Goal: Transaction & Acquisition: Purchase product/service

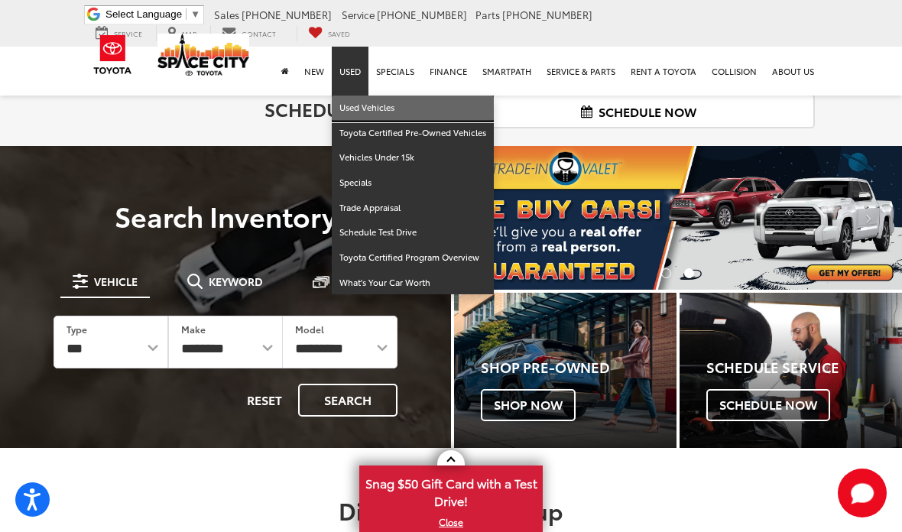
click at [365, 96] on link "Used Vehicles" at bounding box center [413, 108] width 162 height 25
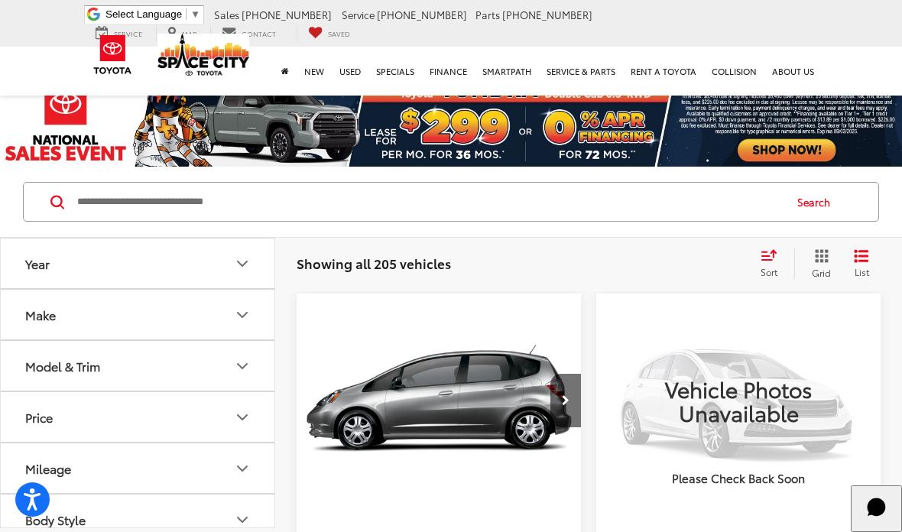
click at [132, 204] on input "Search by Make, Model, or Keyword" at bounding box center [429, 201] width 707 height 37
type input "*"
type input "*****"
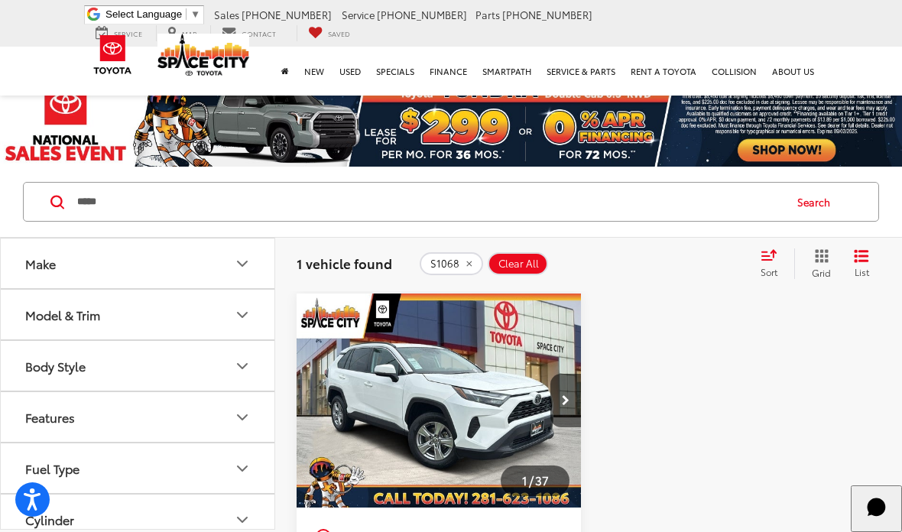
click at [200, 57] on img at bounding box center [203, 55] width 92 height 42
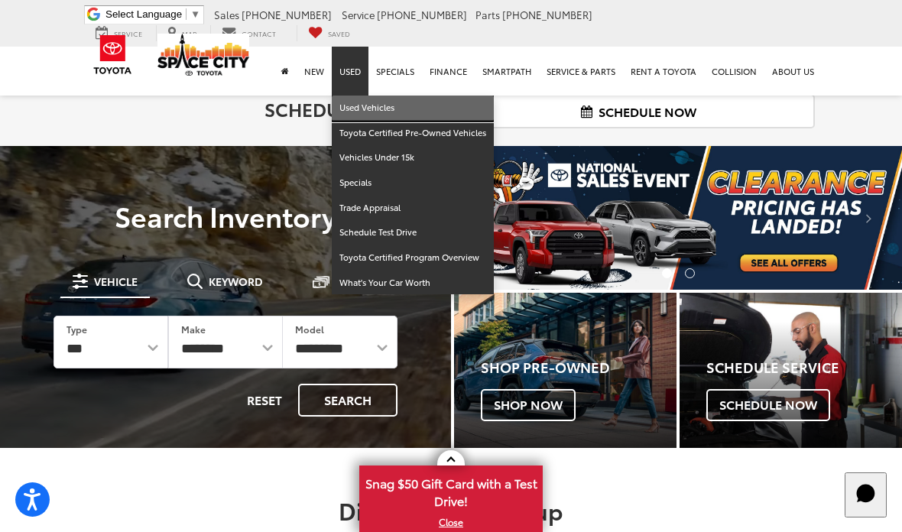
click at [363, 99] on link "Used Vehicles" at bounding box center [413, 108] width 162 height 25
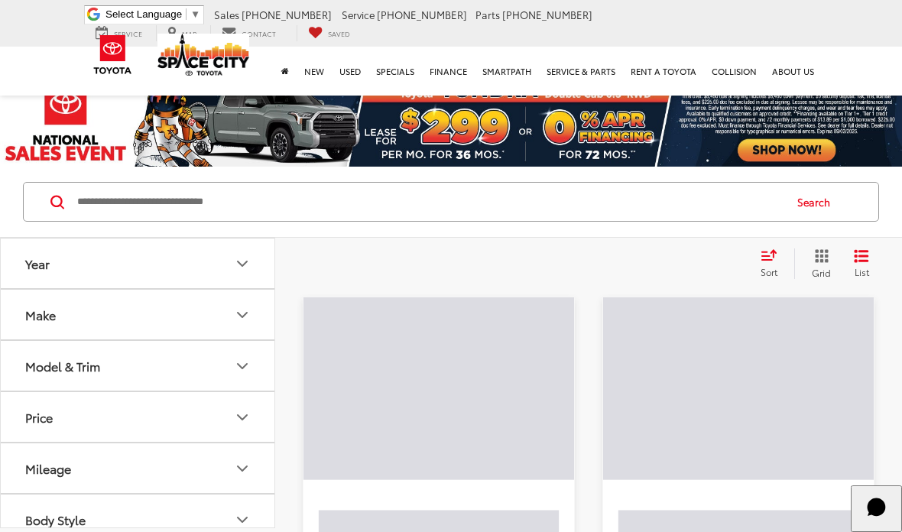
click at [170, 206] on input "Search by Make, Model, or Keyword" at bounding box center [429, 201] width 707 height 37
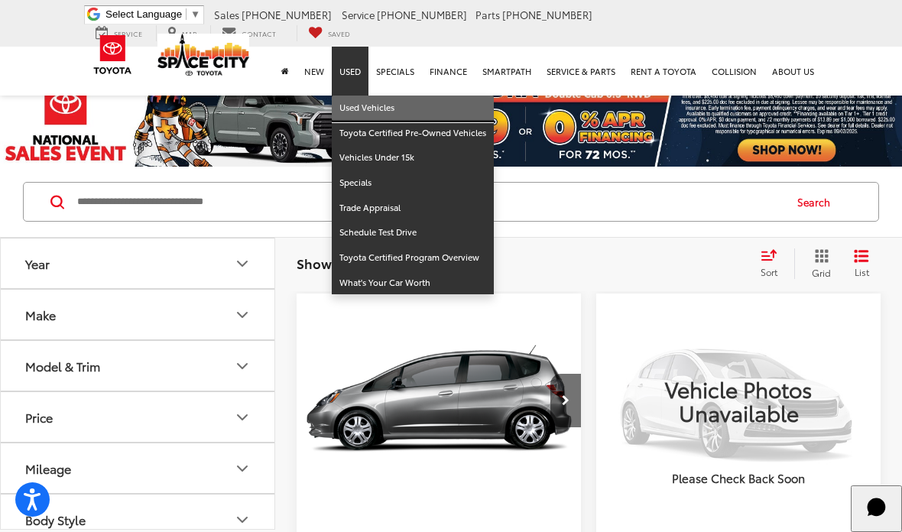
click at [362, 96] on link "Used Vehicles" at bounding box center [413, 108] width 162 height 25
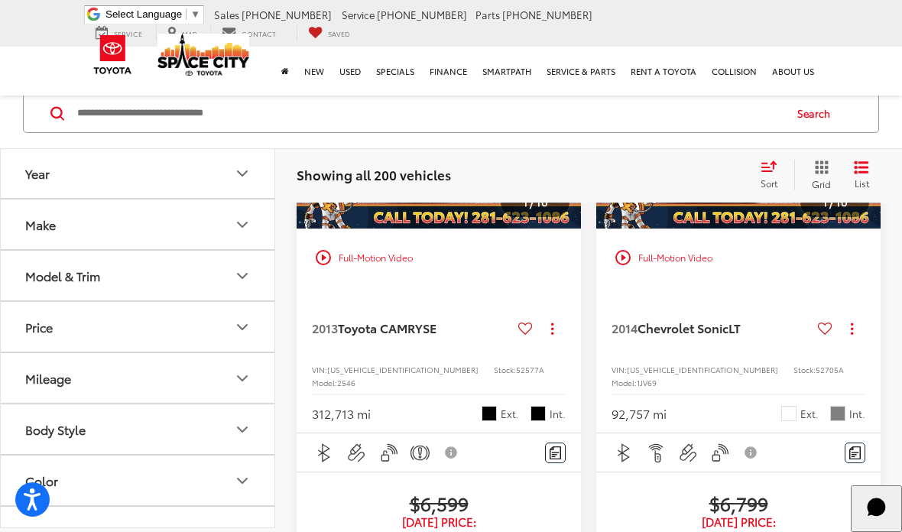
scroll to position [2766, 0]
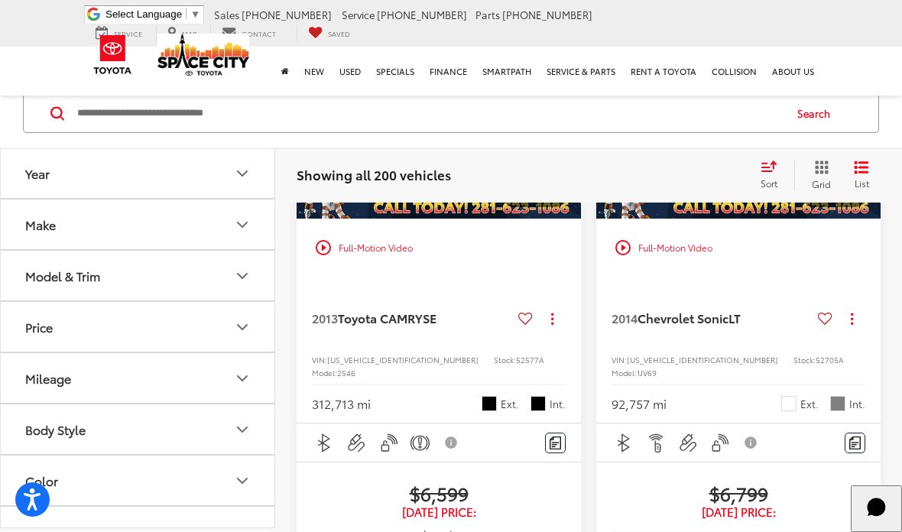
click at [754, 219] on img "2014 Chevrolet Sonic LT 0" at bounding box center [739, 112] width 287 height 215
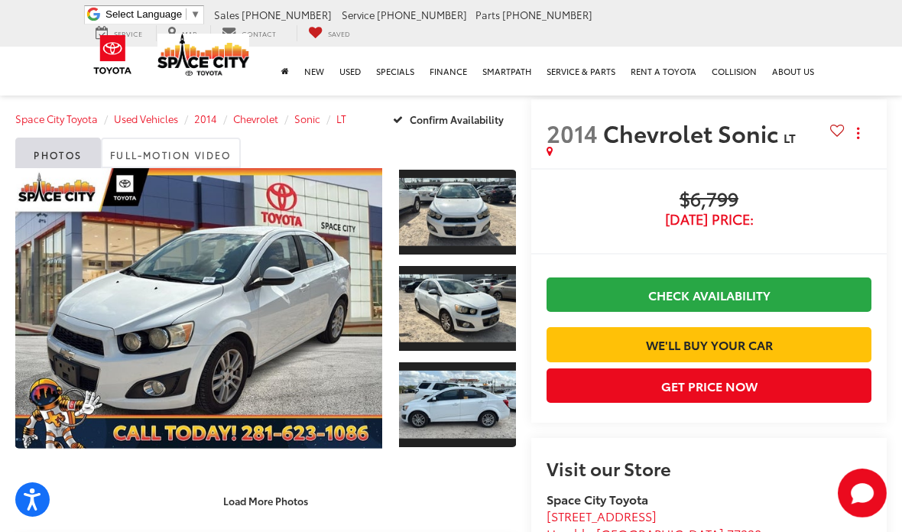
click at [239, 317] on link "Expand Photo 0" at bounding box center [198, 308] width 367 height 281
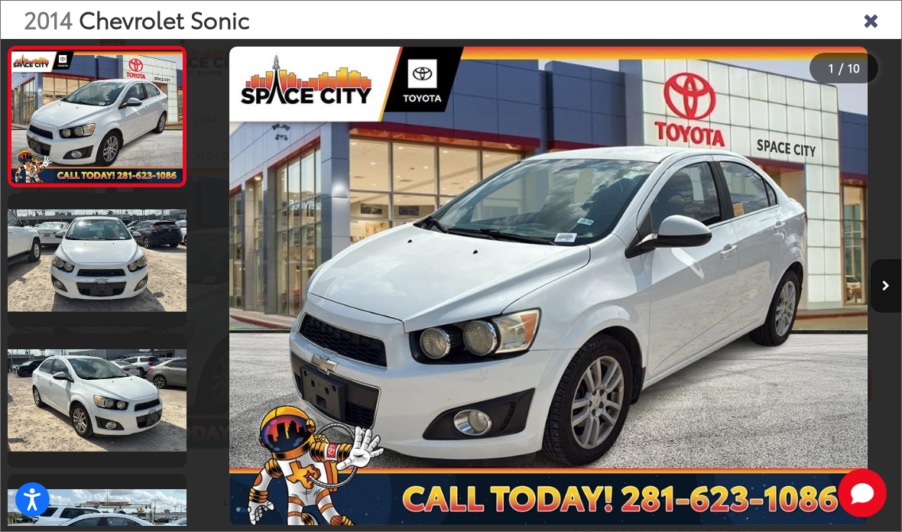
click at [116, 270] on link at bounding box center [97, 260] width 179 height 134
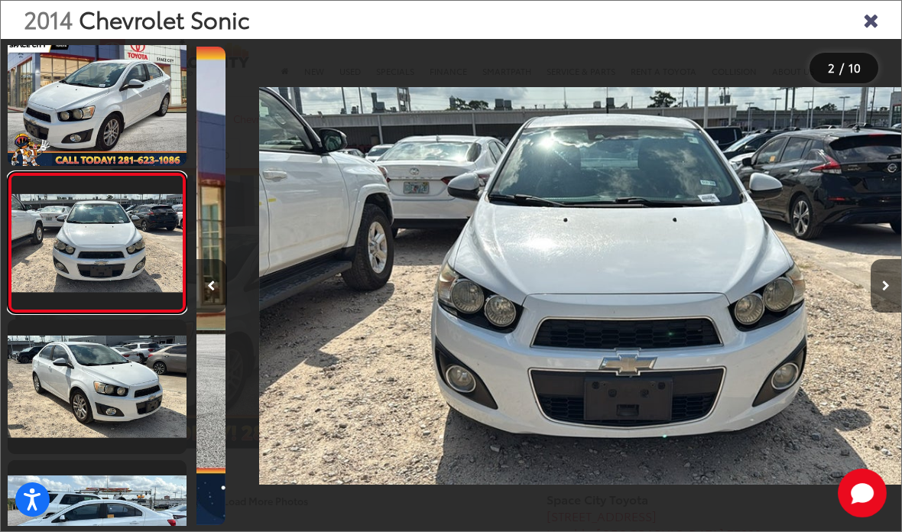
scroll to position [15, 0]
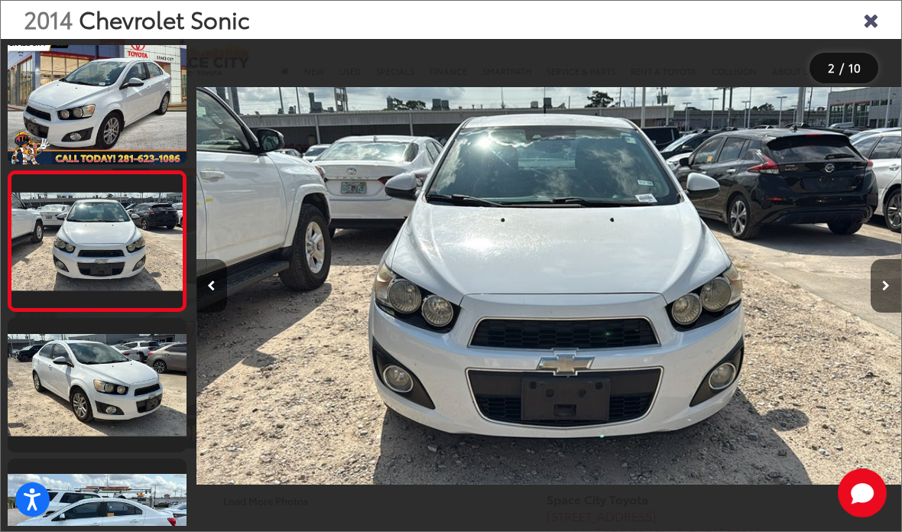
click at [114, 381] on link at bounding box center [97, 385] width 179 height 134
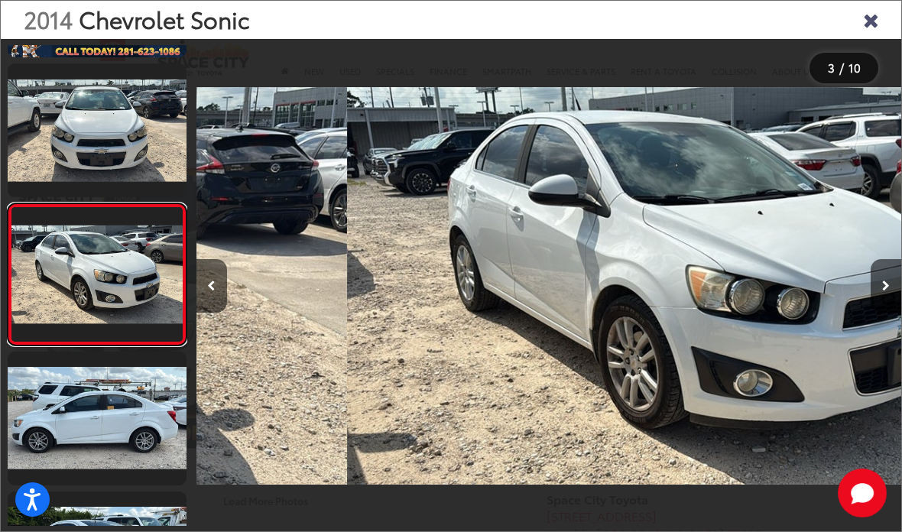
scroll to position [0, 1411]
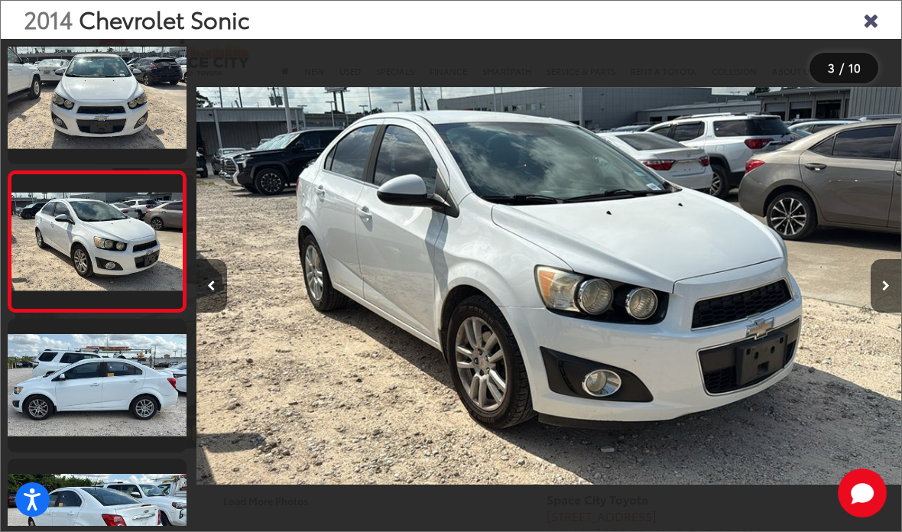
click at [124, 386] on link at bounding box center [97, 386] width 179 height 134
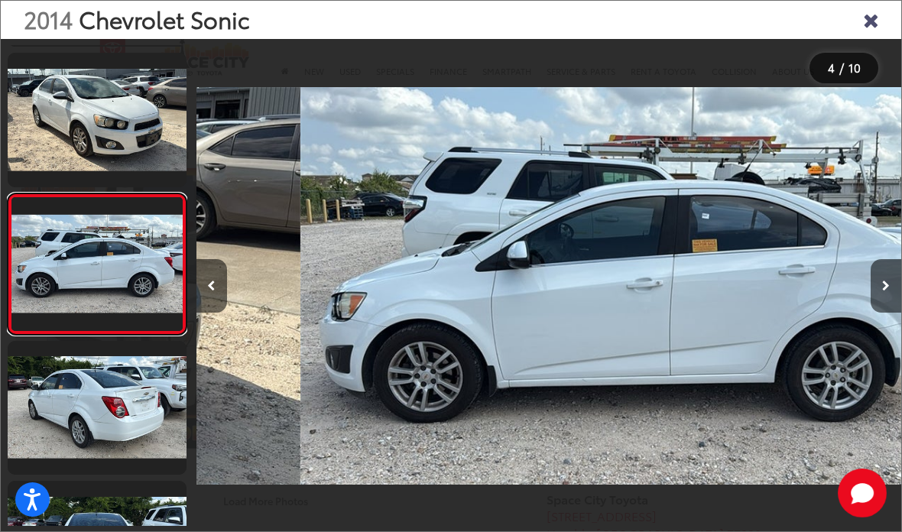
scroll to position [296, 0]
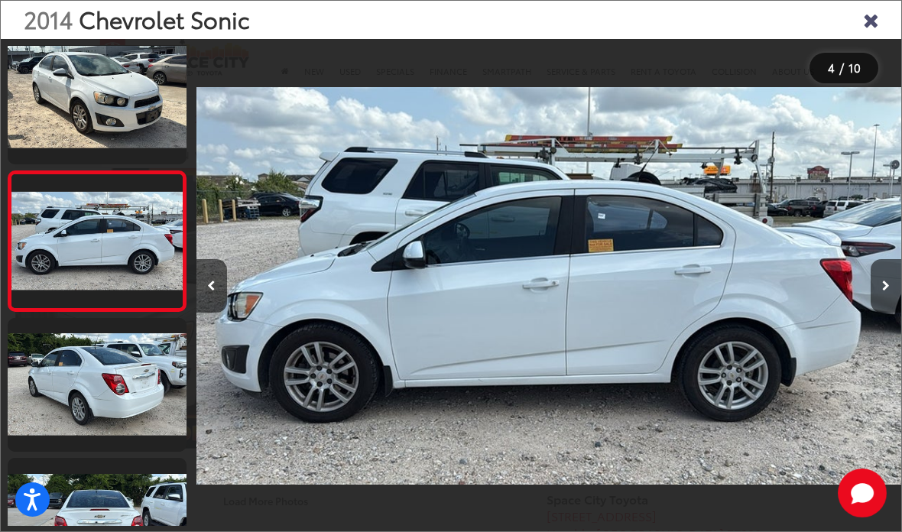
click at [129, 391] on link at bounding box center [97, 385] width 179 height 134
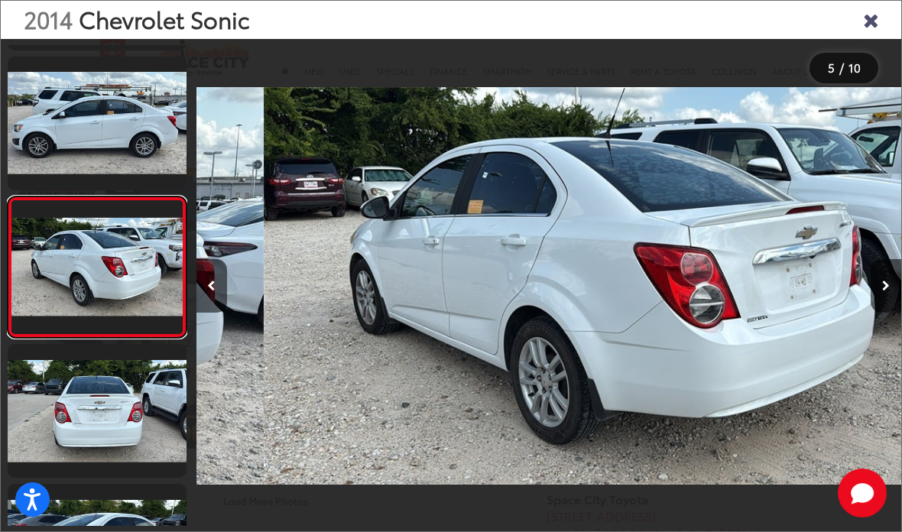
scroll to position [0, 2821]
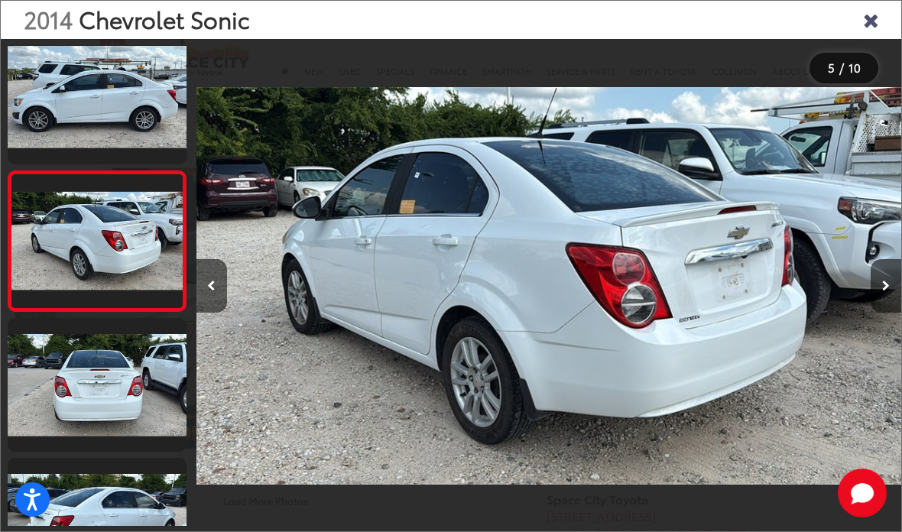
click at [872, 17] on icon "Close gallery" at bounding box center [870, 19] width 15 height 20
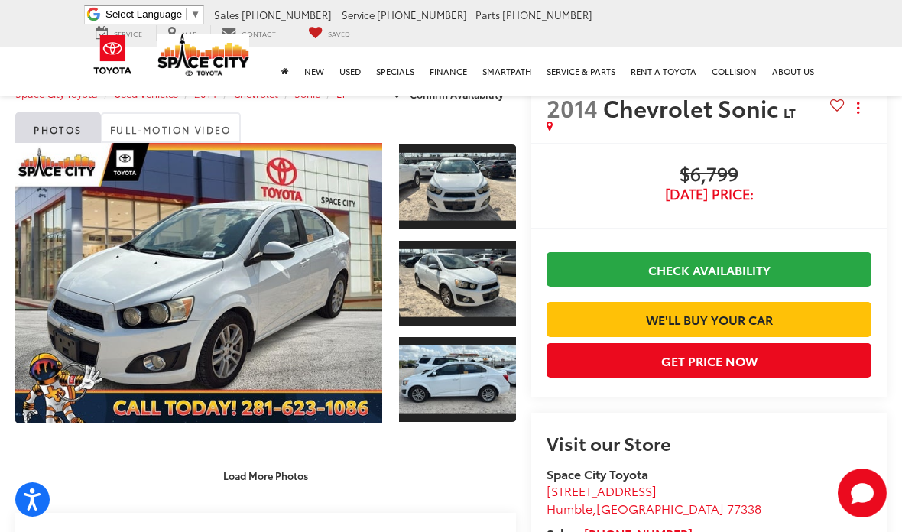
scroll to position [0, 0]
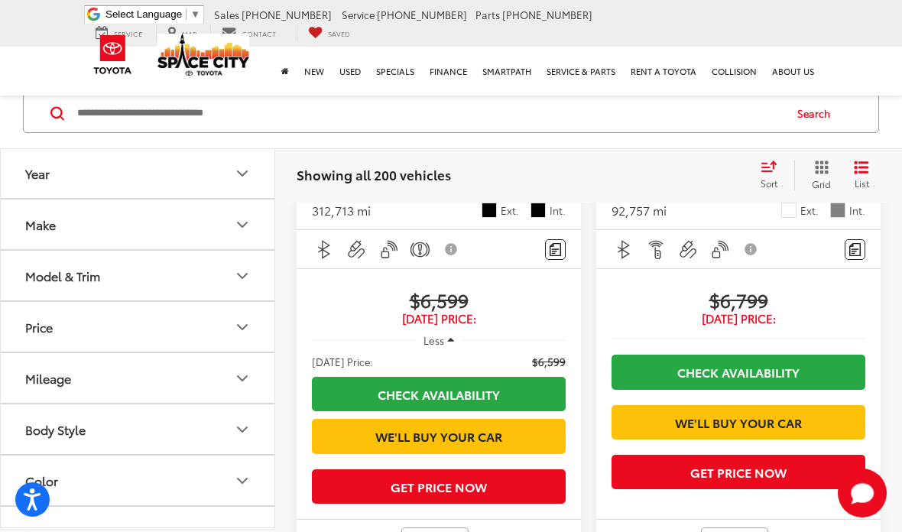
scroll to position [2977, 0]
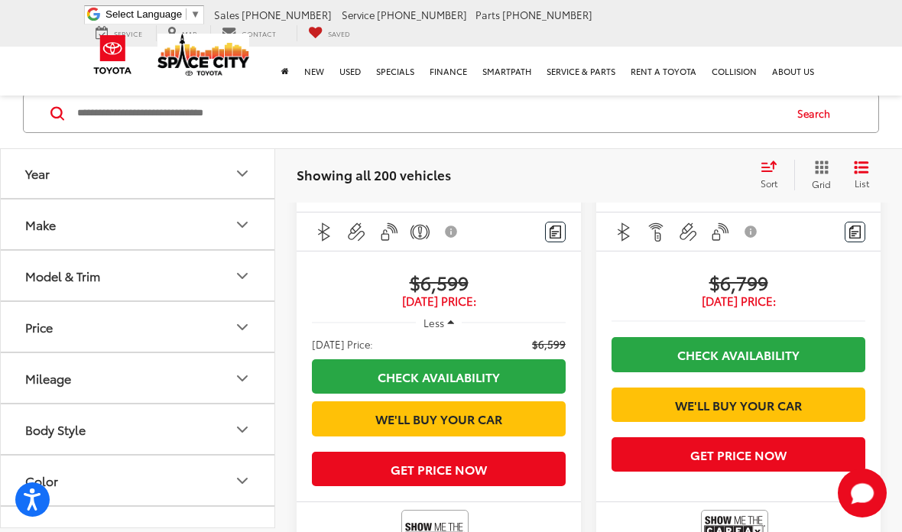
click at [47, 326] on div "Price" at bounding box center [39, 327] width 28 height 15
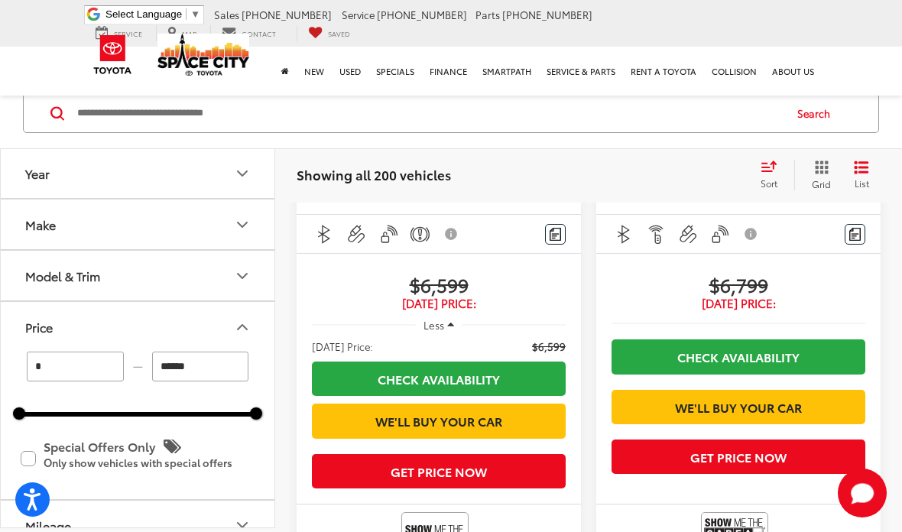
scroll to position [2974, 0]
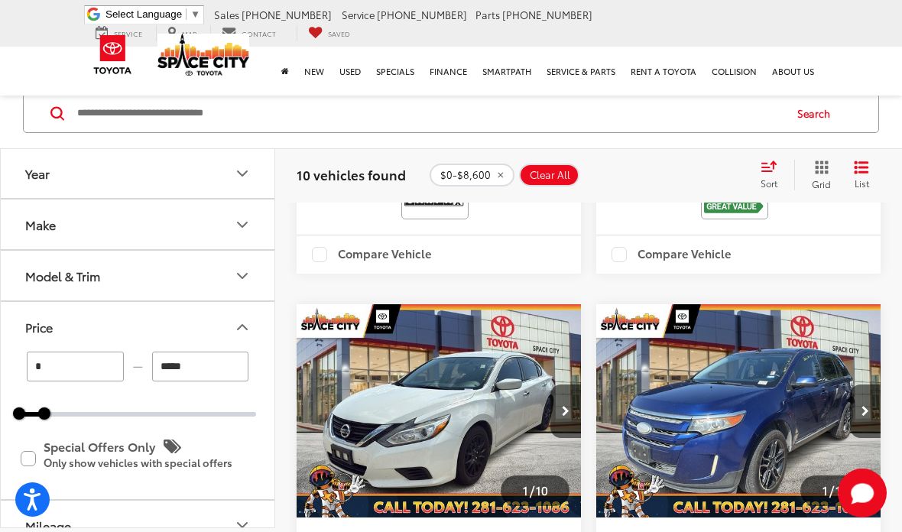
scroll to position [3343, 0]
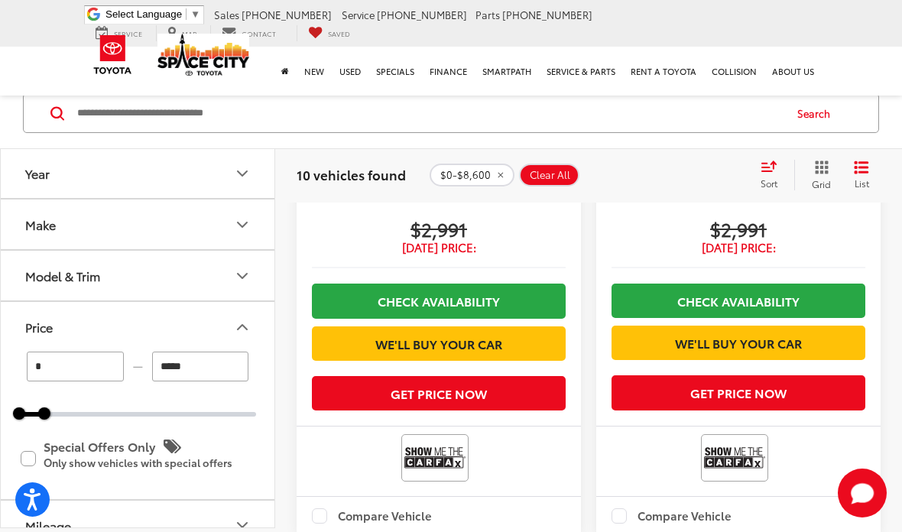
type input "******"
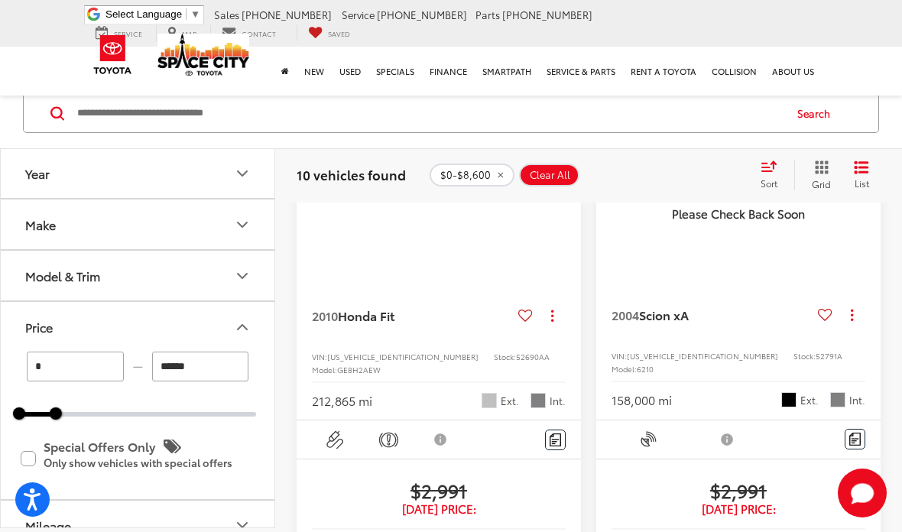
scroll to position [89, 0]
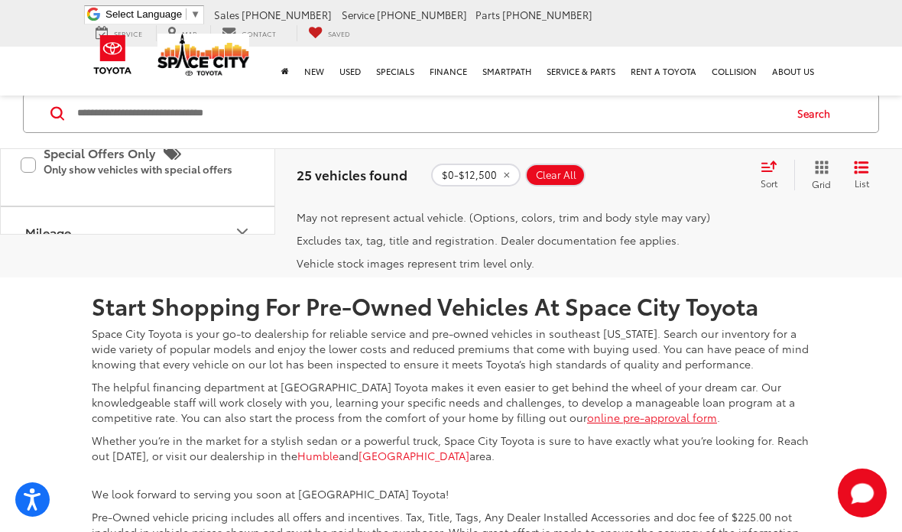
click at [651, 178] on link "2" at bounding box center [663, 165] width 24 height 28
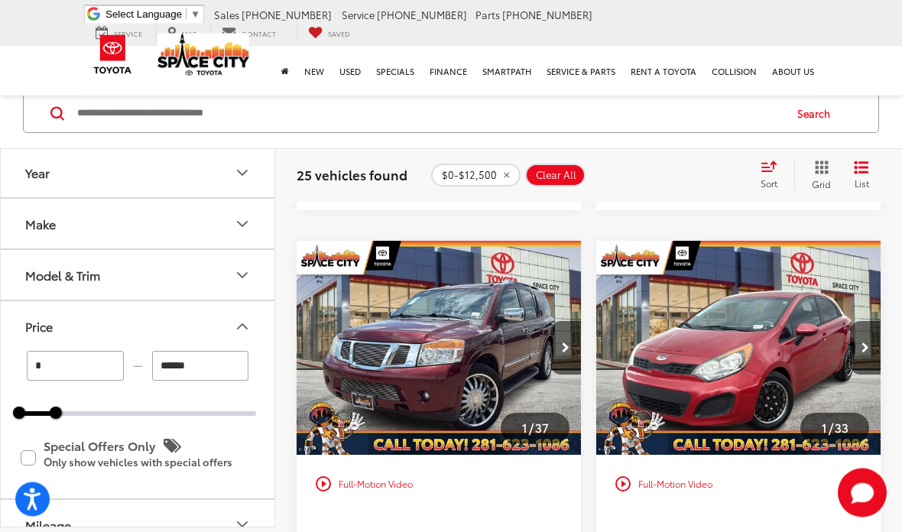
scroll to position [878, 0]
click at [812, 340] on img "2014 Kia Rio LX 0" at bounding box center [739, 348] width 287 height 215
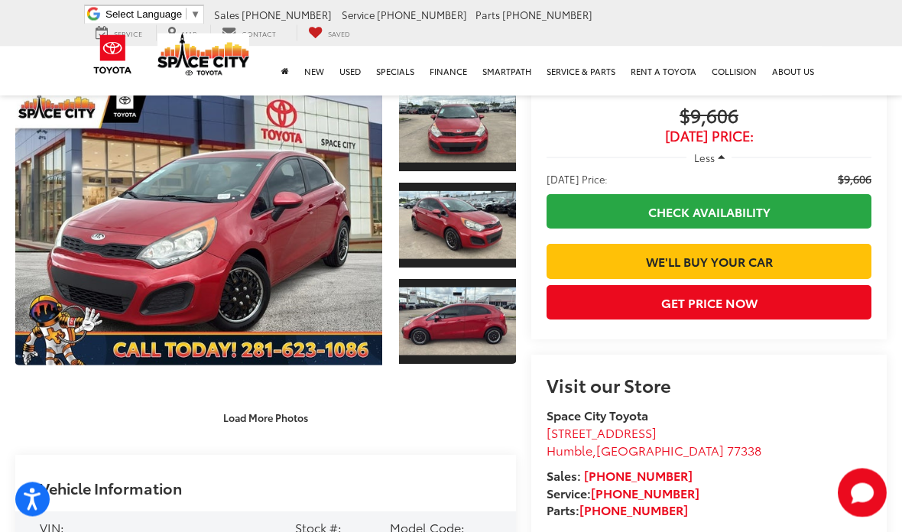
scroll to position [86, 0]
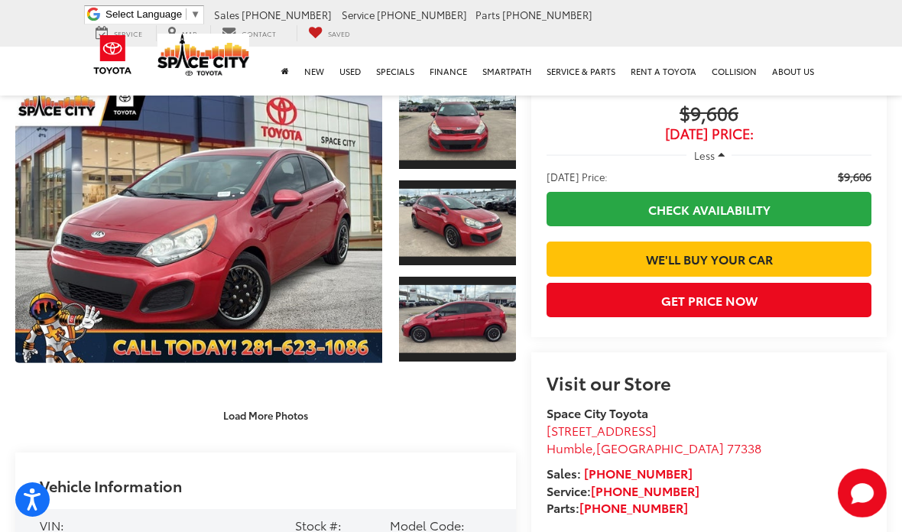
click at [229, 207] on link "Expand Photo 0" at bounding box center [198, 223] width 367 height 281
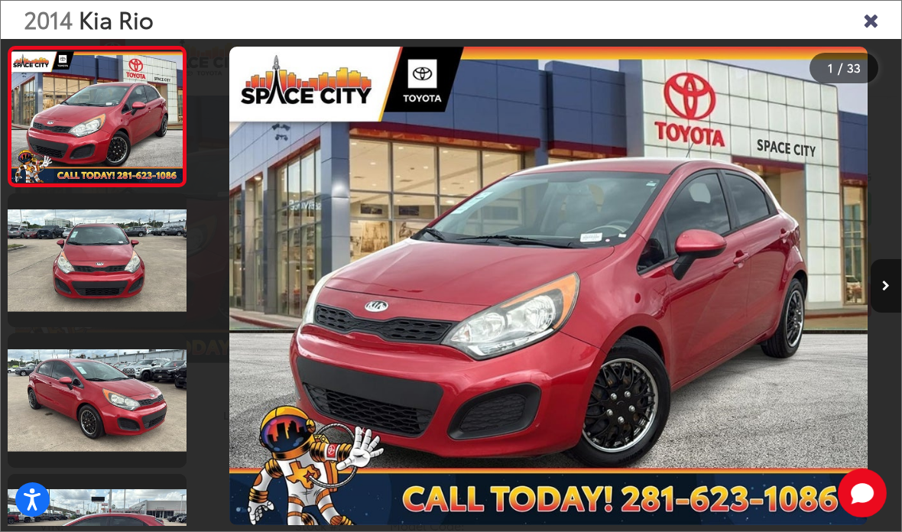
click at [57, 250] on link at bounding box center [97, 260] width 179 height 134
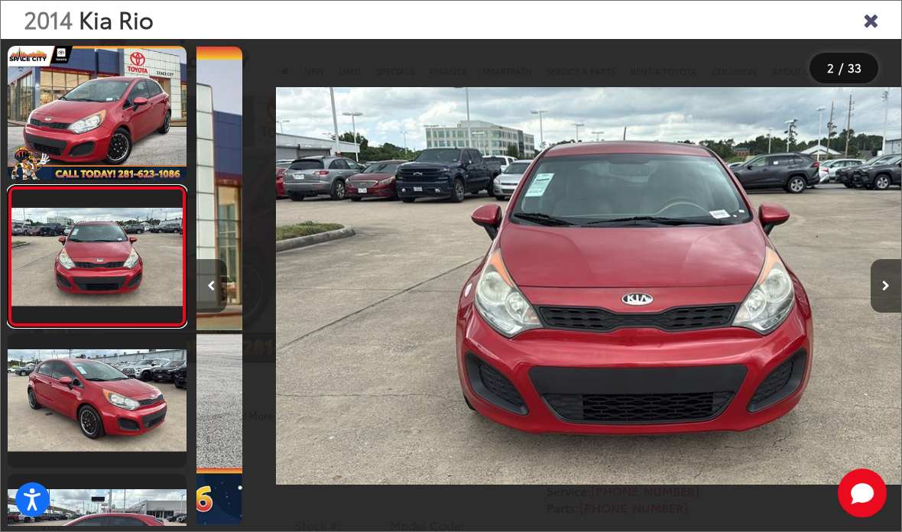
scroll to position [0, 705]
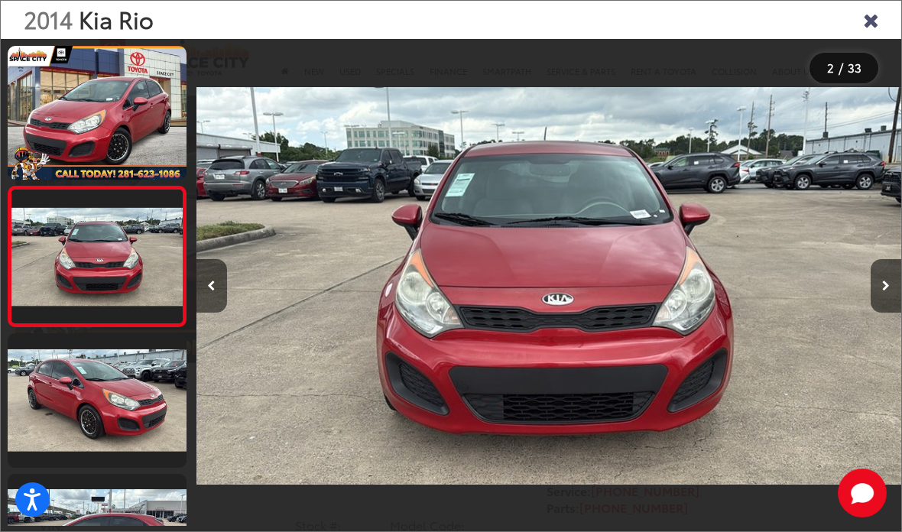
click at [102, 245] on link at bounding box center [97, 256] width 179 height 141
click at [107, 380] on link at bounding box center [97, 400] width 179 height 134
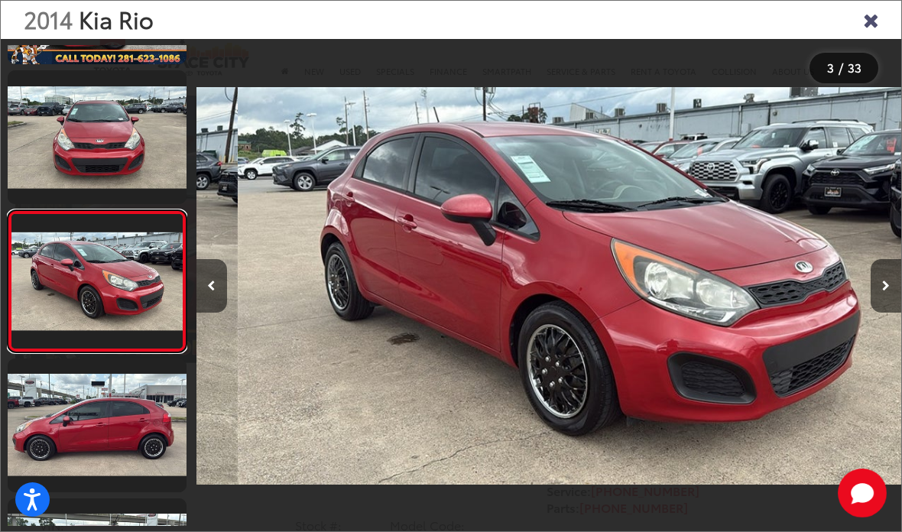
scroll to position [125, 0]
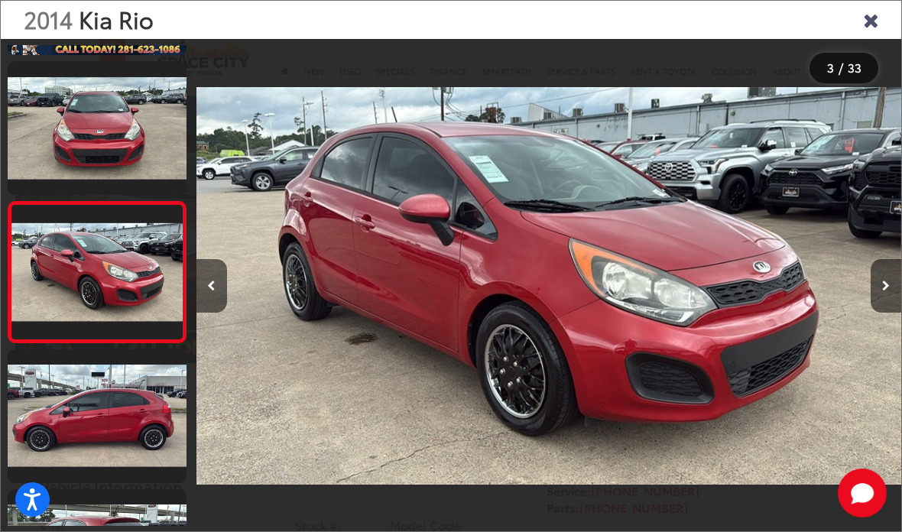
click at [104, 438] on link at bounding box center [97, 416] width 179 height 134
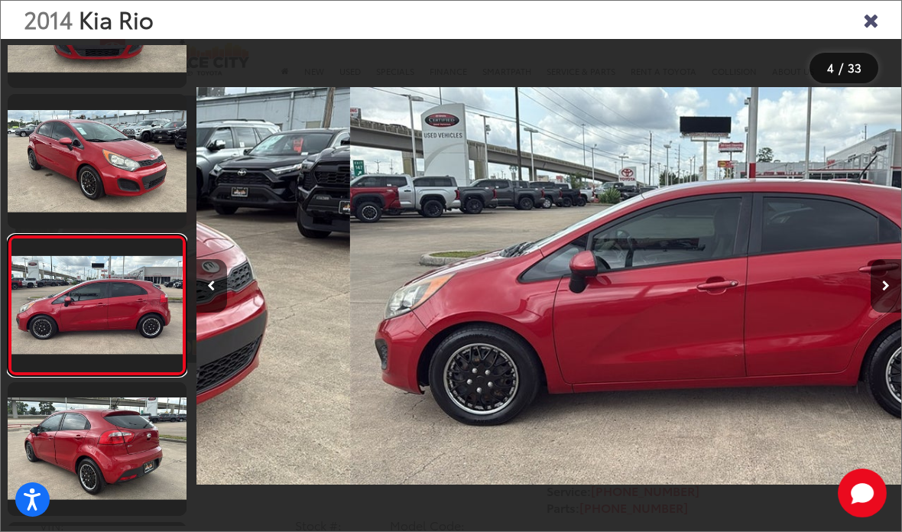
scroll to position [0, 2115]
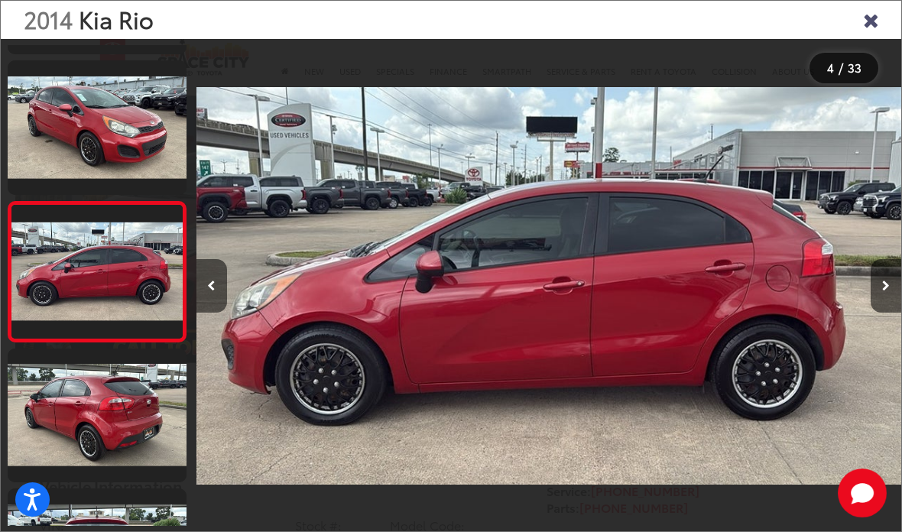
click at [65, 404] on link at bounding box center [97, 416] width 179 height 134
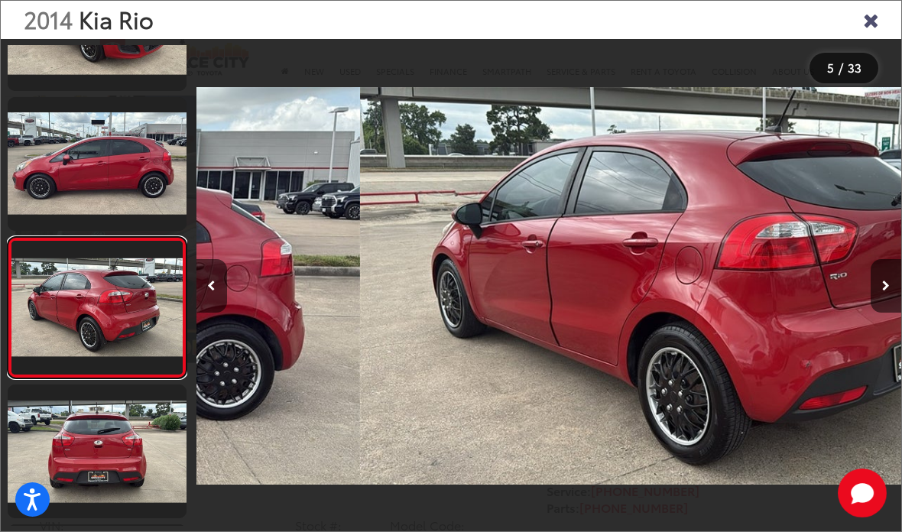
scroll to position [0, 2821]
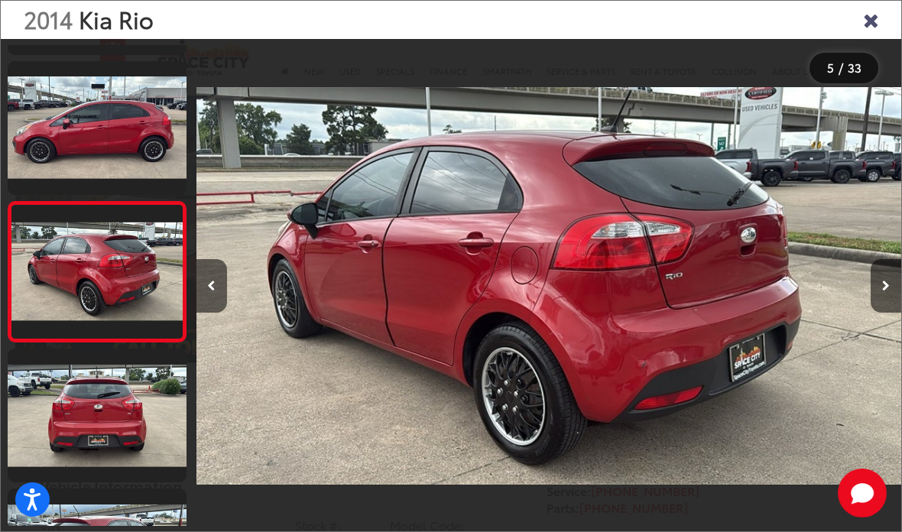
click at [96, 433] on link at bounding box center [97, 416] width 179 height 134
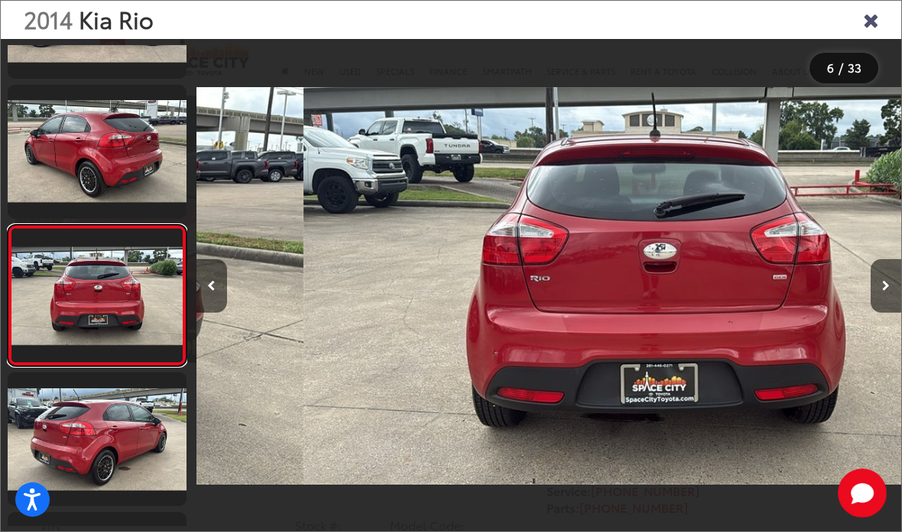
scroll to position [545, 0]
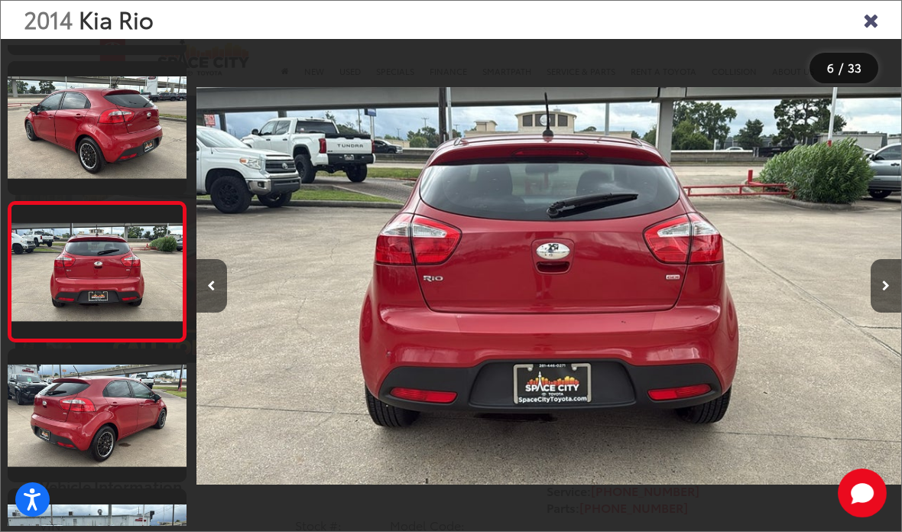
click at [102, 418] on link at bounding box center [97, 416] width 179 height 134
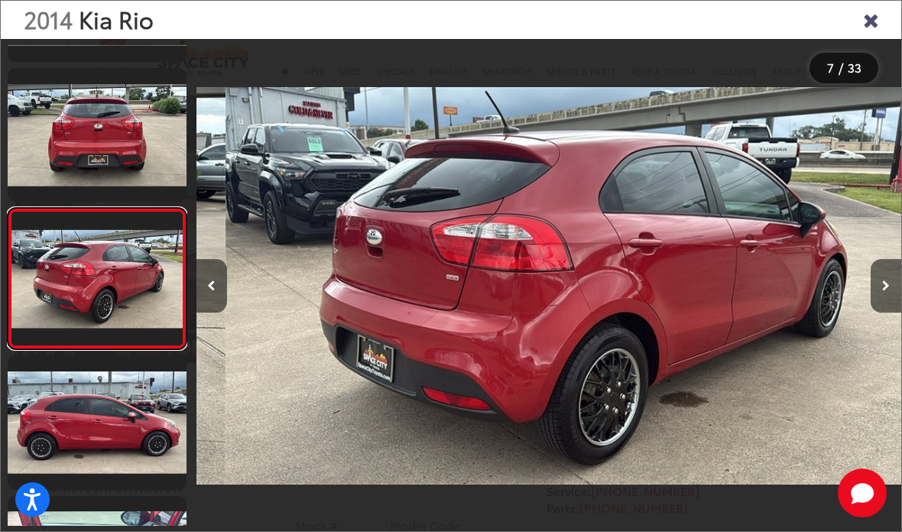
scroll to position [0, 4231]
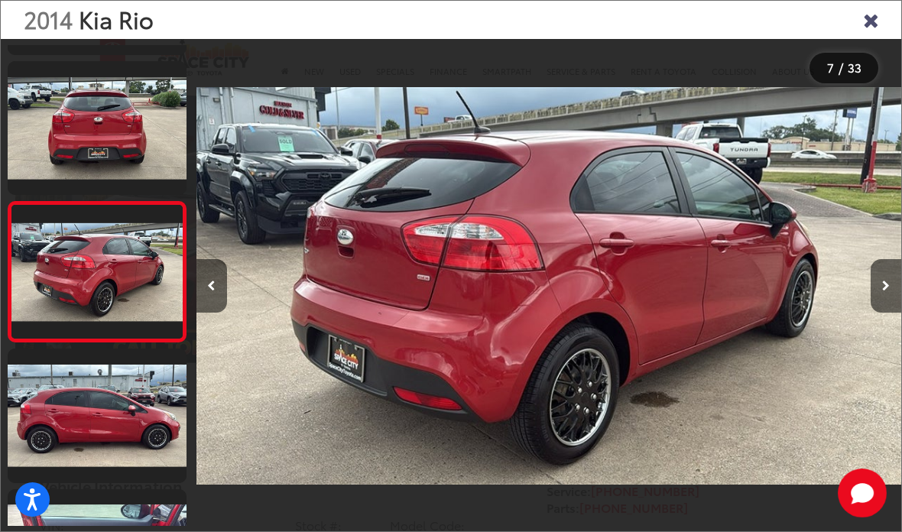
click at [112, 436] on link at bounding box center [97, 416] width 179 height 134
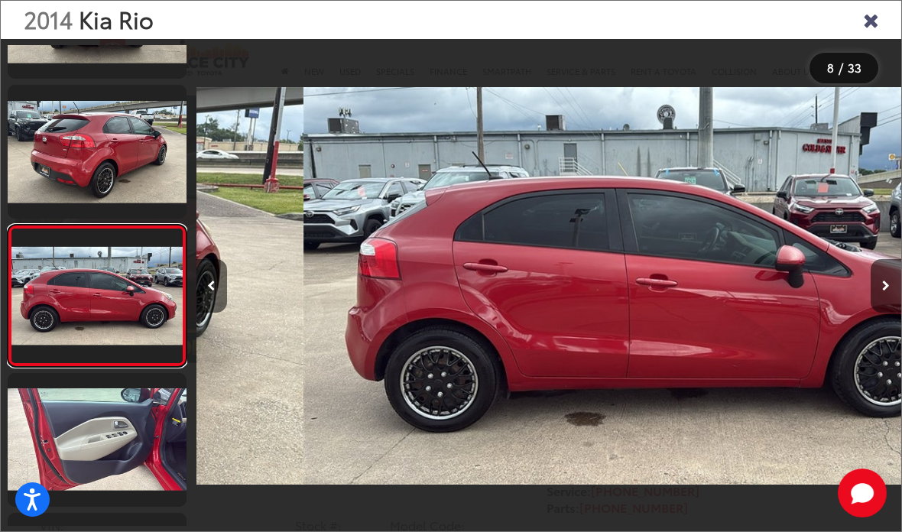
scroll to position [0, 4937]
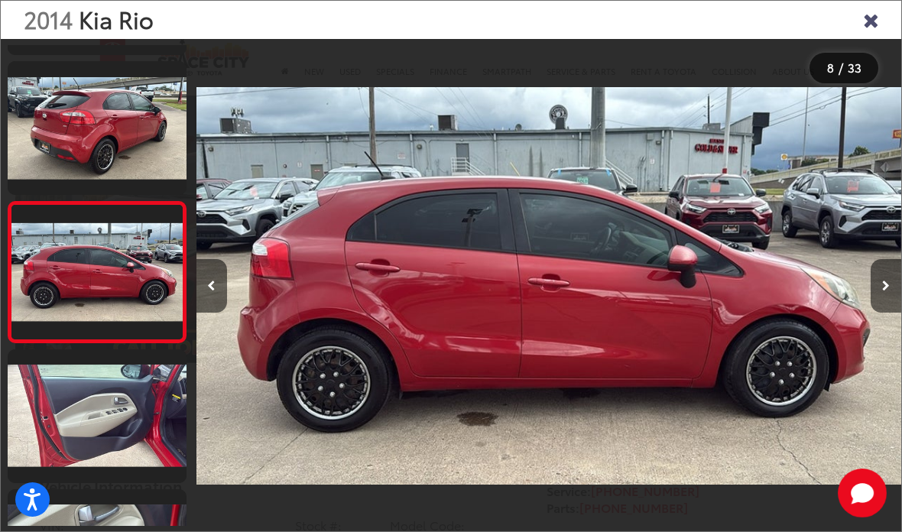
click at [117, 411] on link at bounding box center [97, 416] width 179 height 134
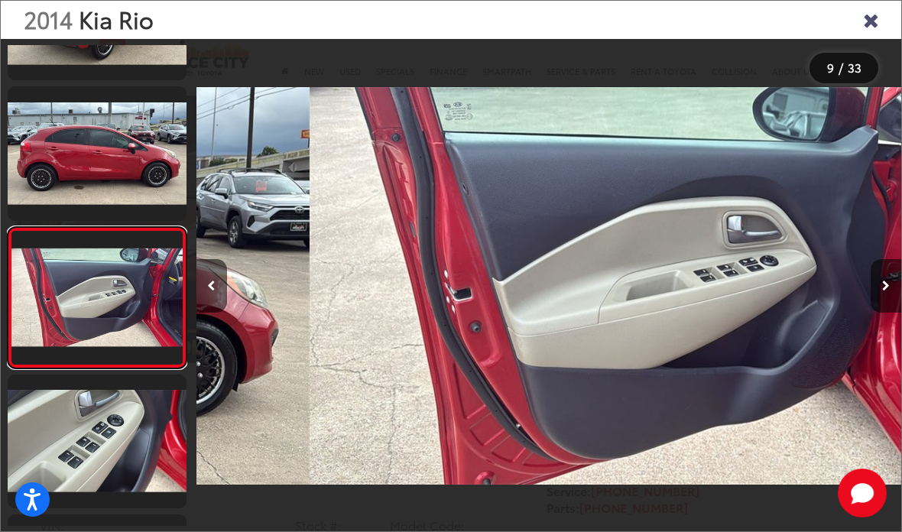
scroll to position [0, 0]
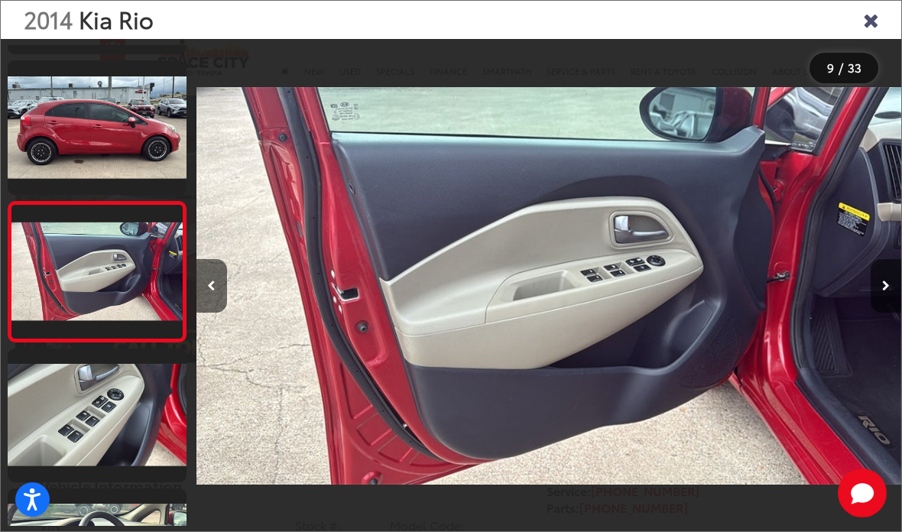
click at [89, 423] on link at bounding box center [97, 416] width 179 height 134
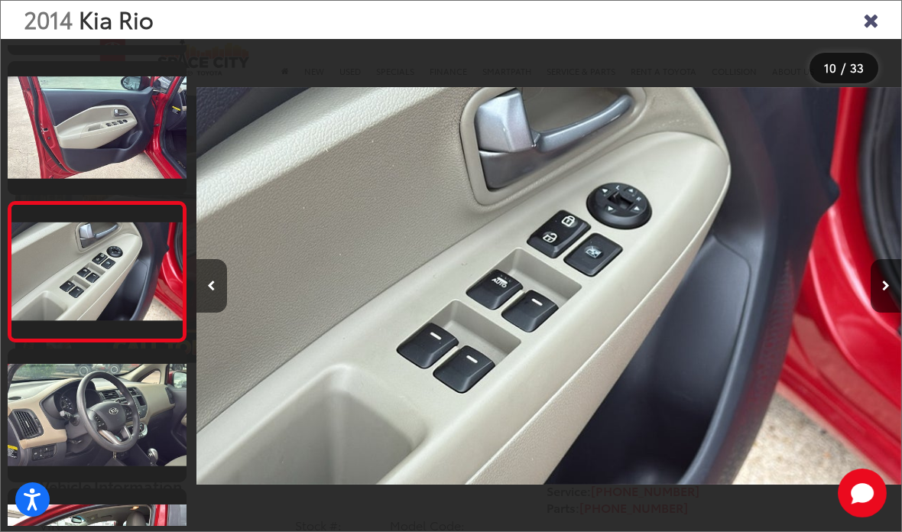
click at [104, 432] on link at bounding box center [97, 416] width 179 height 134
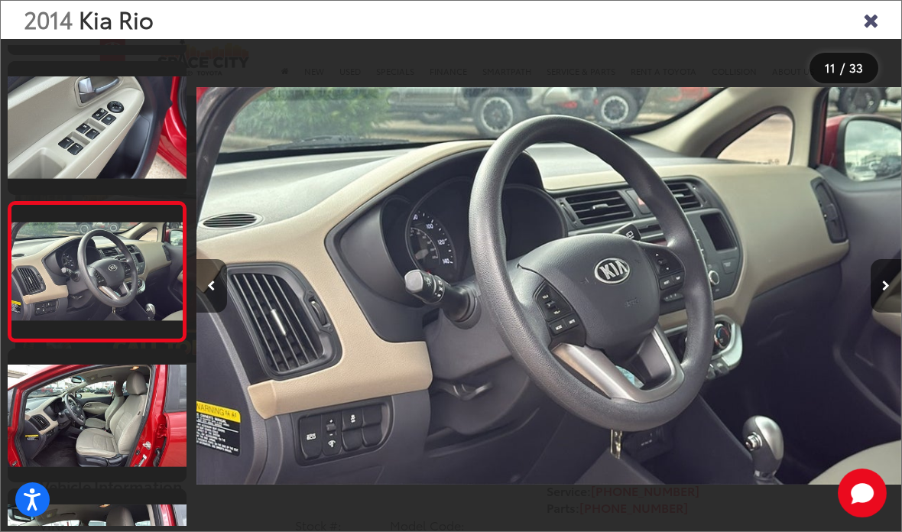
click at [123, 417] on link at bounding box center [97, 416] width 179 height 134
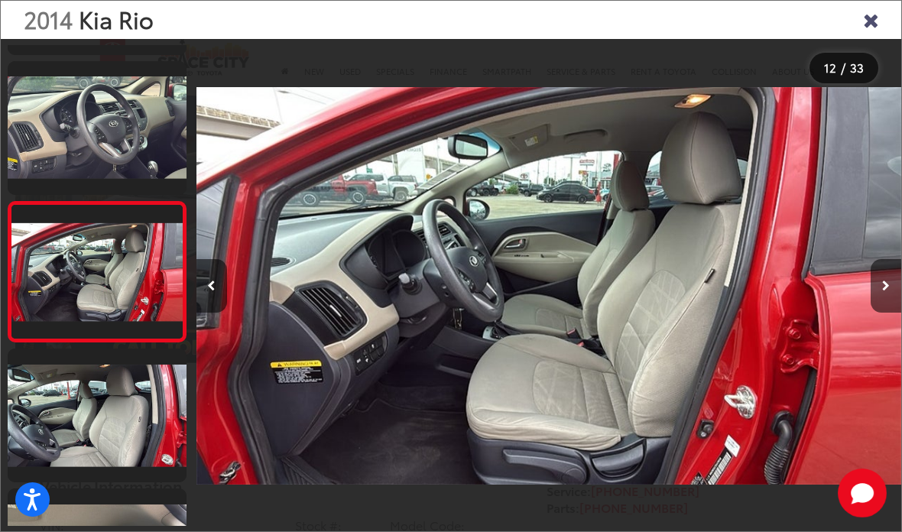
click at [73, 434] on link at bounding box center [97, 416] width 179 height 134
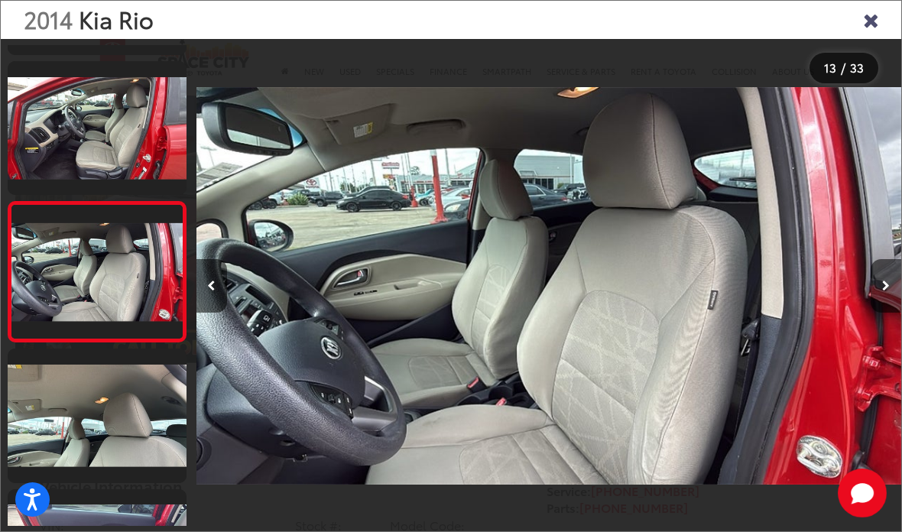
click at [145, 423] on link at bounding box center [97, 416] width 179 height 134
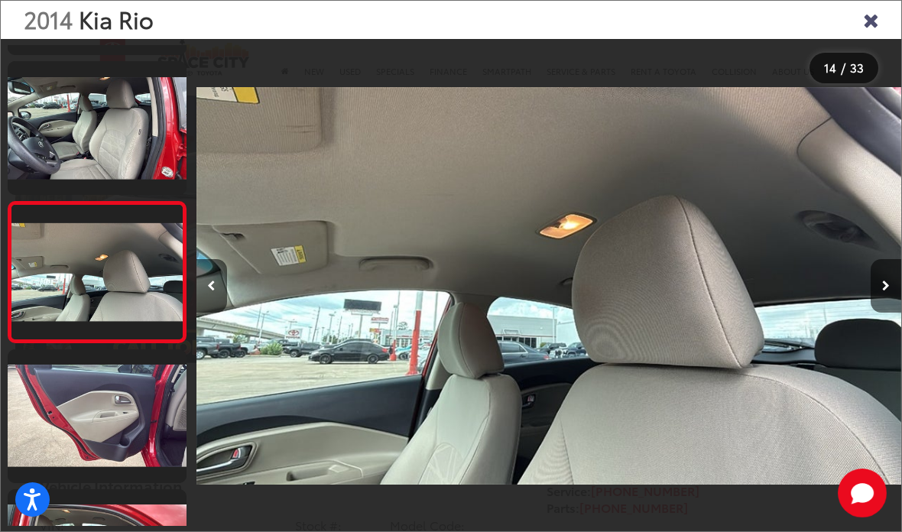
click at [136, 416] on link at bounding box center [97, 416] width 179 height 134
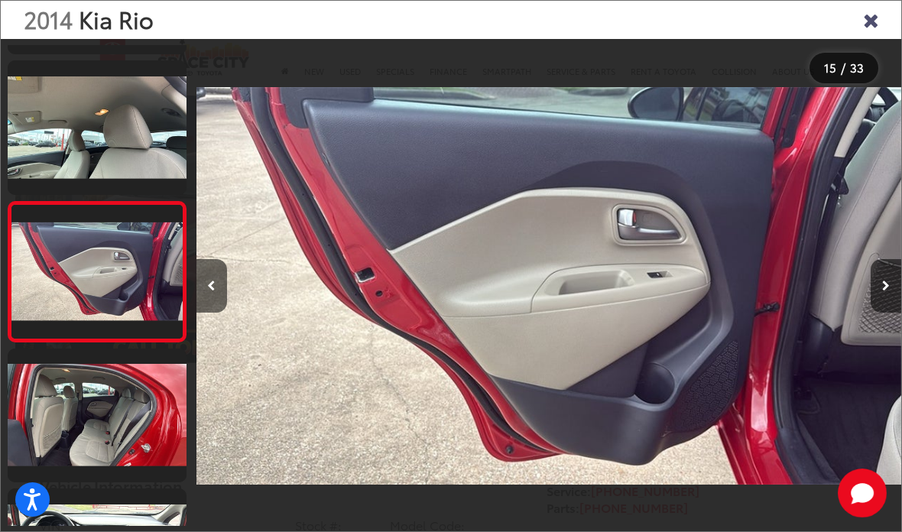
click at [97, 433] on link at bounding box center [97, 416] width 179 height 134
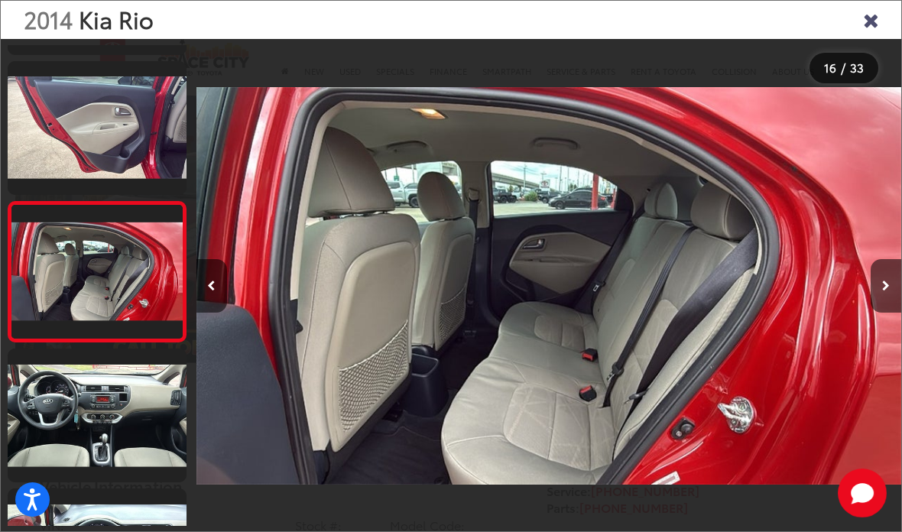
click at [115, 436] on link at bounding box center [97, 416] width 179 height 134
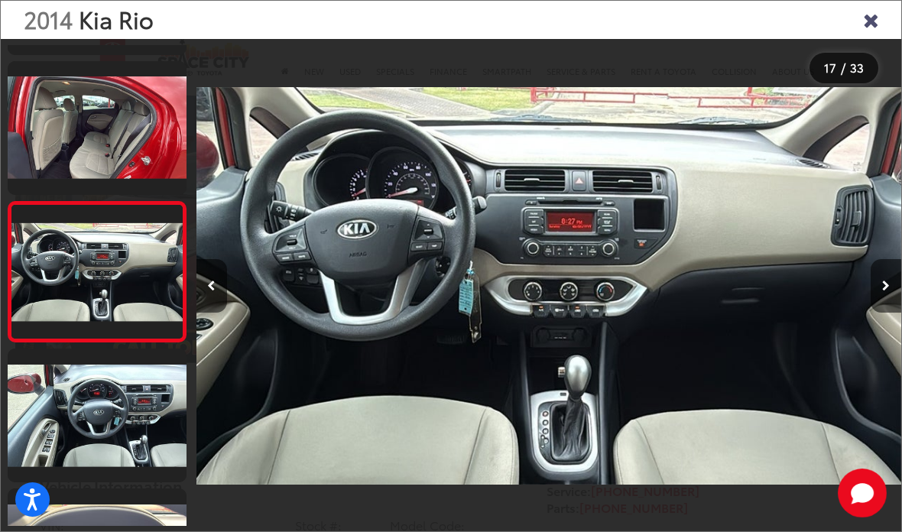
click at [102, 440] on link at bounding box center [97, 416] width 179 height 134
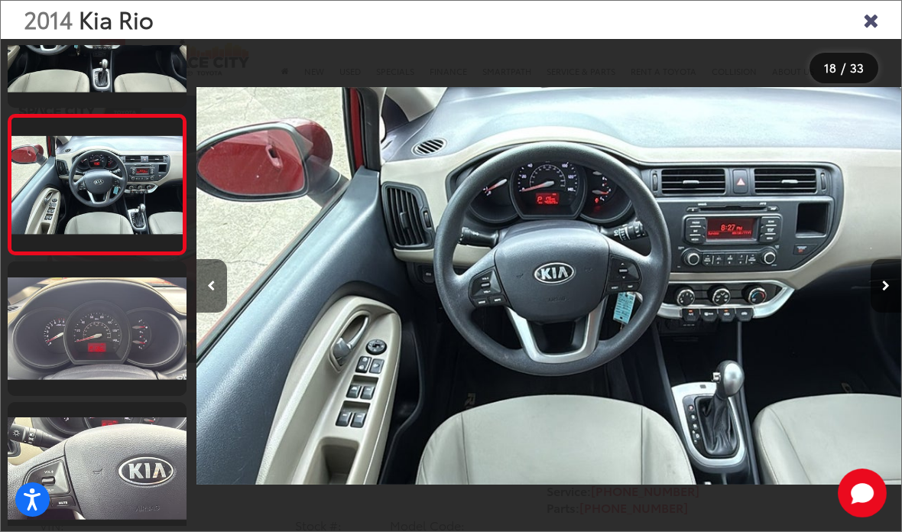
click at [109, 483] on link at bounding box center [97, 469] width 179 height 134
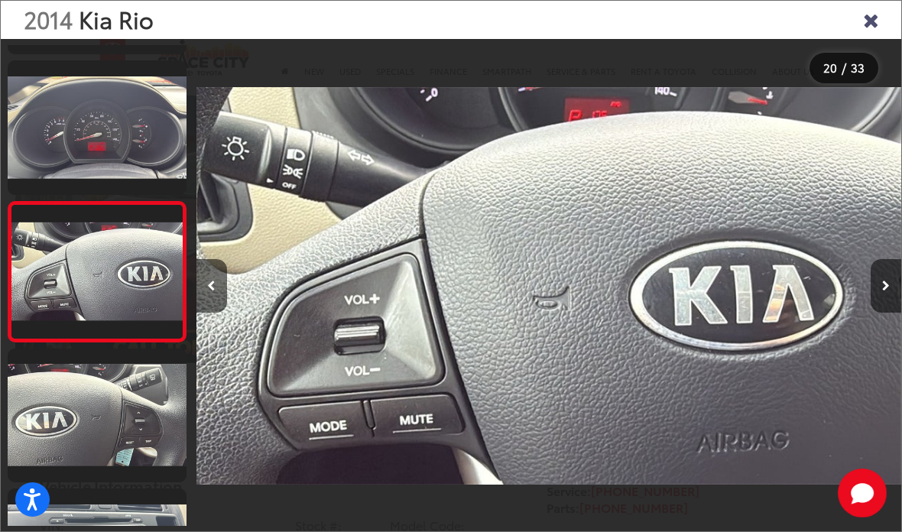
click at [115, 441] on link at bounding box center [97, 416] width 179 height 134
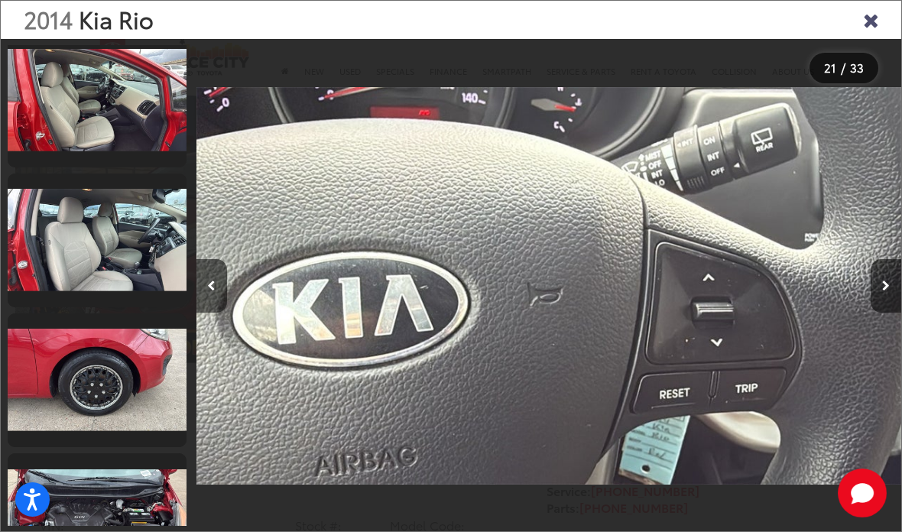
click at [878, 18] on icon "Close gallery" at bounding box center [870, 19] width 15 height 20
